Goal: Transaction & Acquisition: Purchase product/service

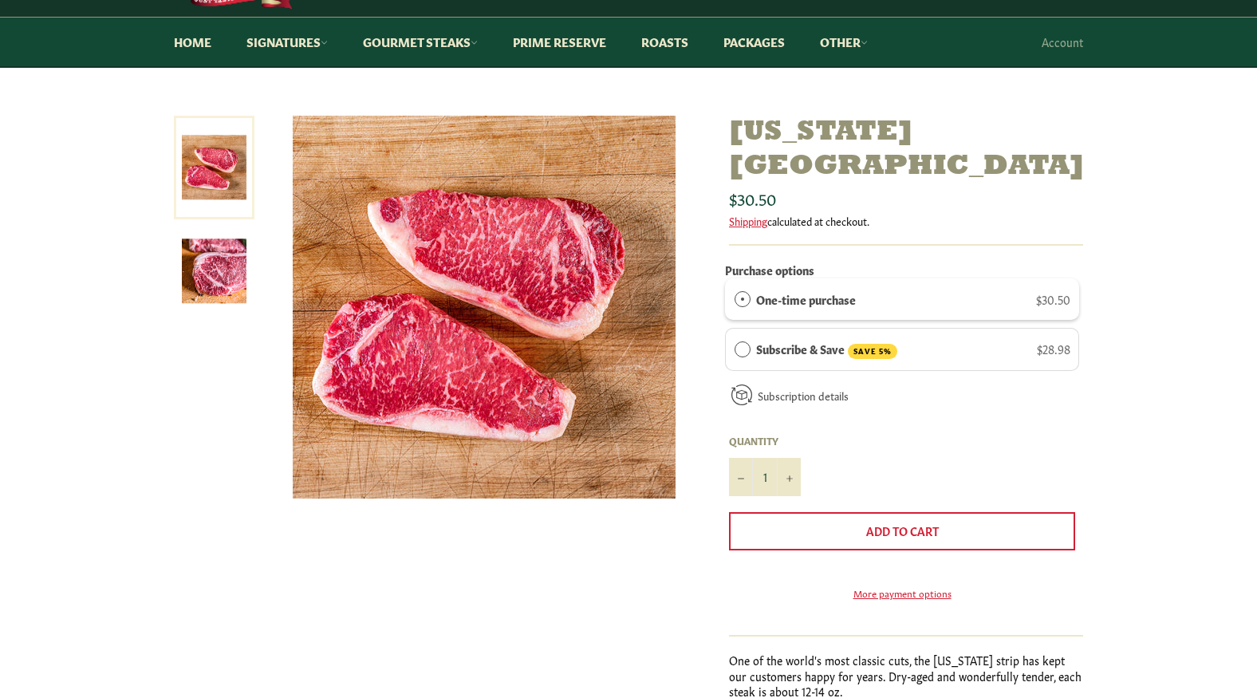
scroll to position [128, 0]
click at [786, 457] on button "+" at bounding box center [789, 476] width 24 height 38
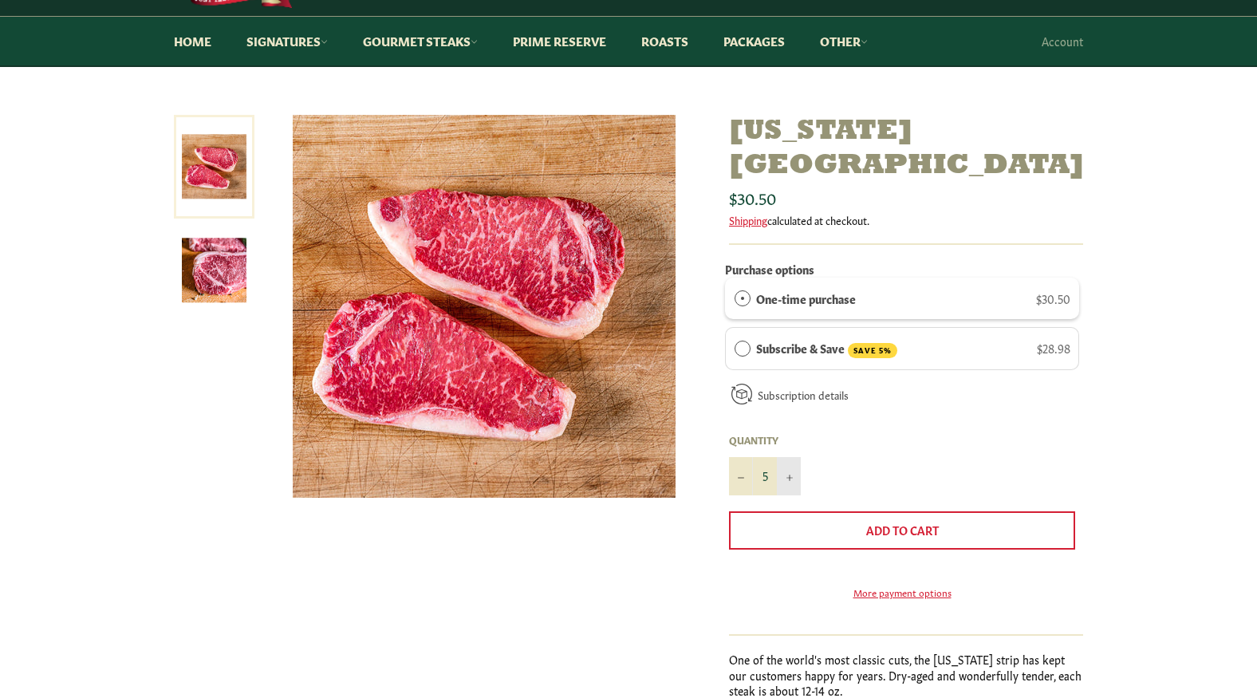
click at [786, 457] on button "+" at bounding box center [789, 476] width 24 height 38
type input "7"
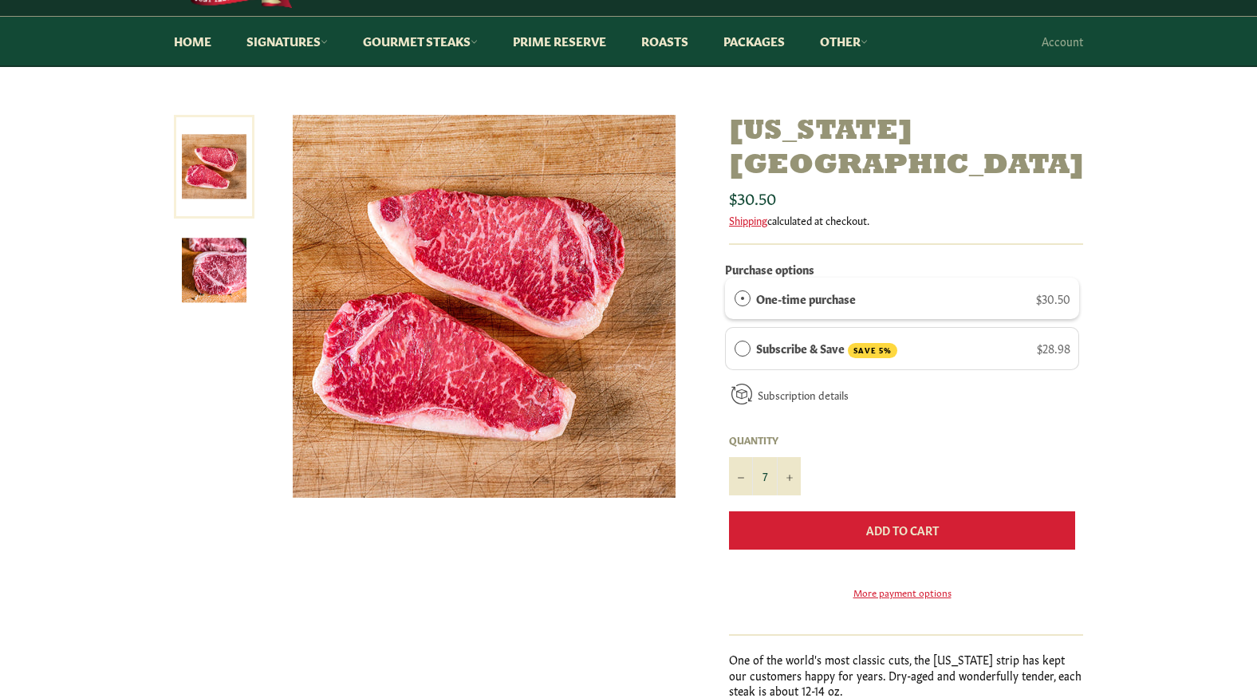
click at [809, 511] on button "Add to Cart" at bounding box center [902, 530] width 346 height 38
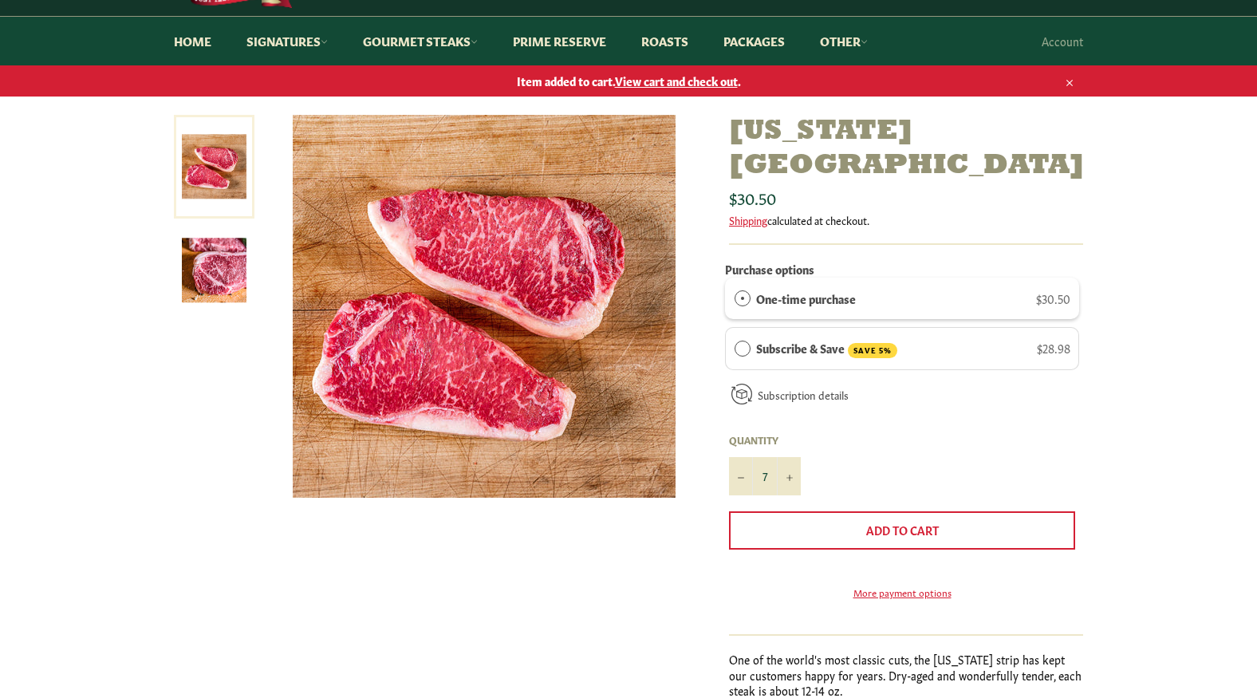
click at [712, 83] on span "View cart and check out" at bounding box center [676, 81] width 123 height 16
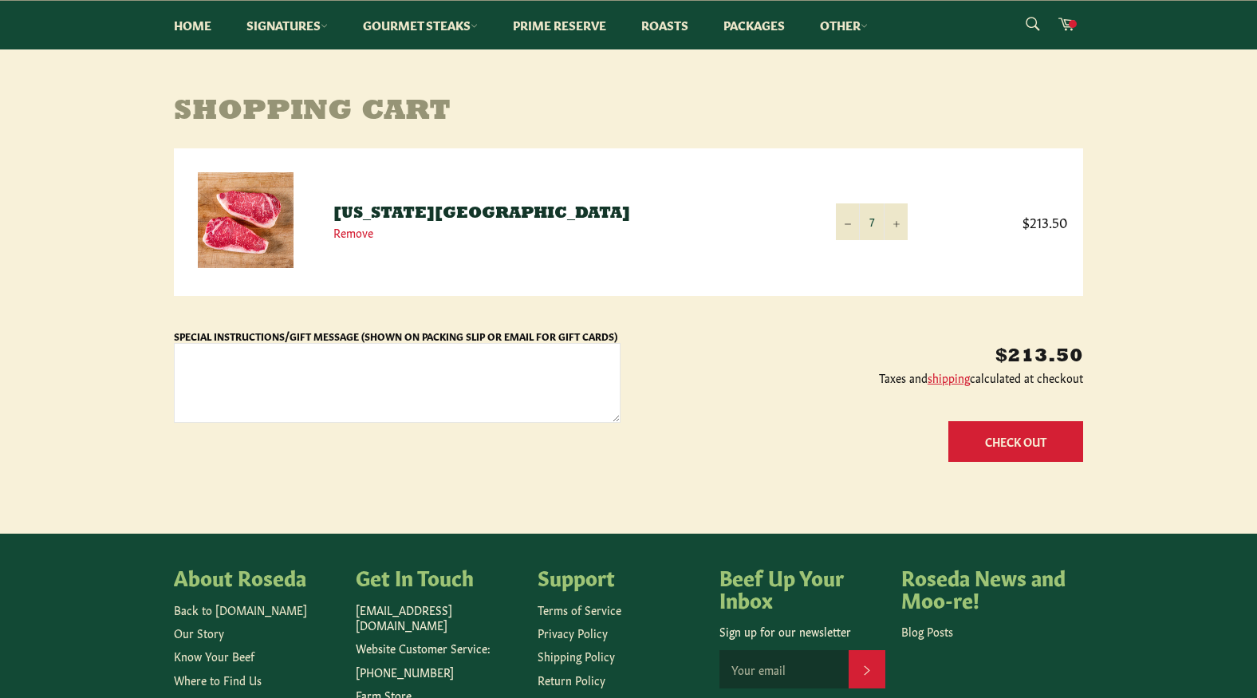
scroll to position [146, 0]
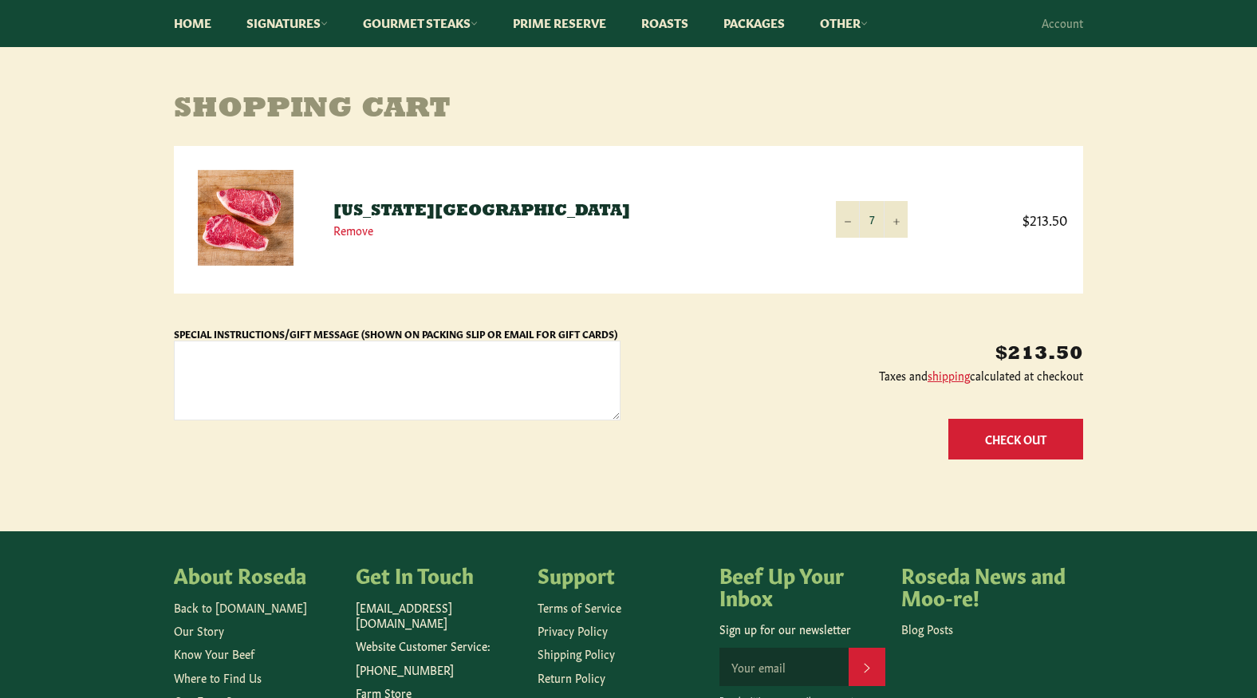
click at [1011, 445] on button "Check Out" at bounding box center [1015, 439] width 135 height 41
